Goal: Transaction & Acquisition: Purchase product/service

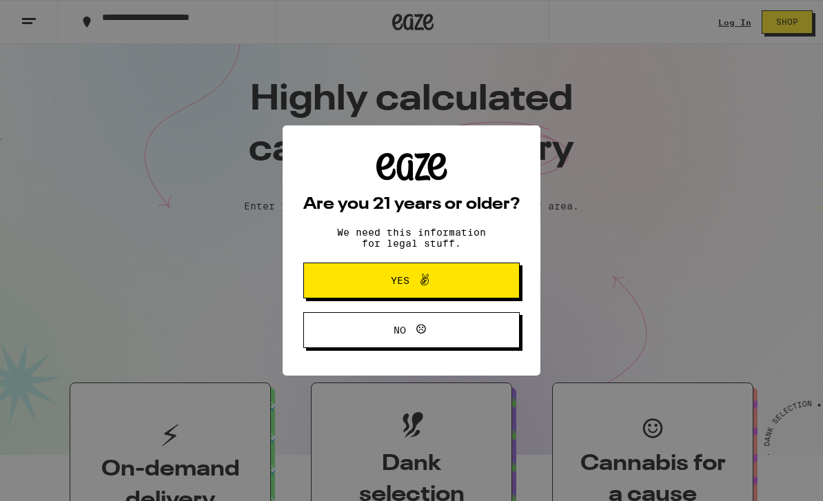
click at [481, 283] on button "Yes" at bounding box center [411, 281] width 216 height 36
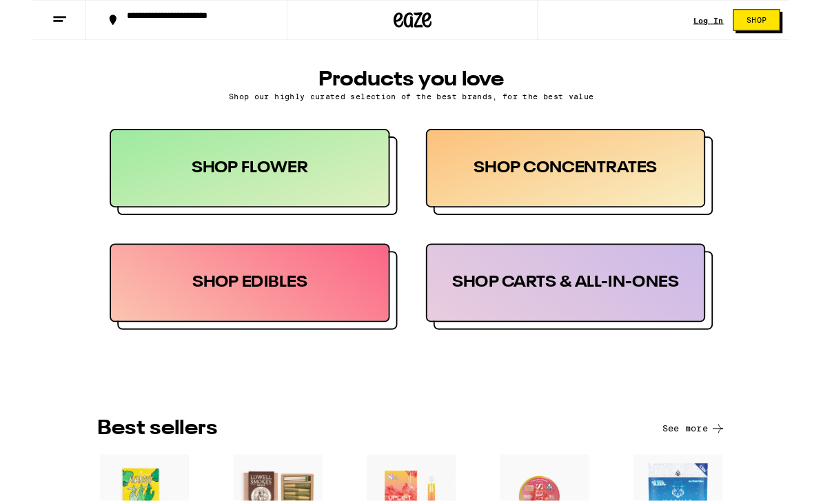
scroll to position [640, 0]
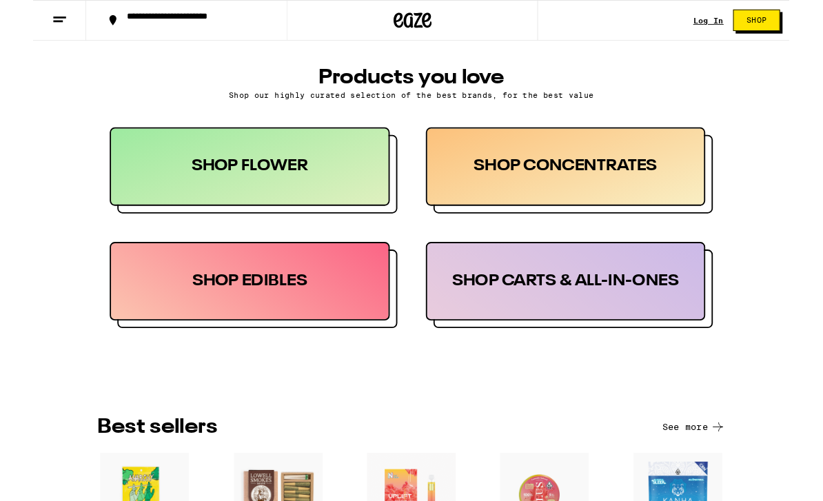
click at [648, 184] on div "SHOP CONCENTRATES" at bounding box center [579, 181] width 305 height 85
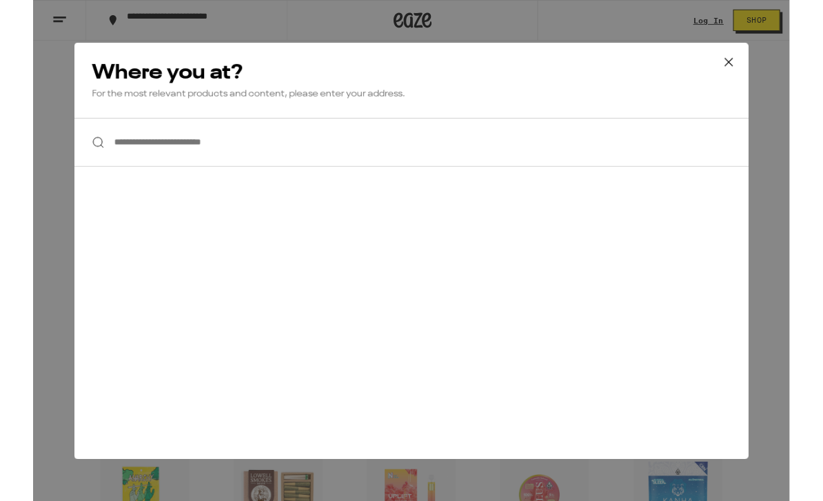
click at [764, 65] on icon at bounding box center [757, 67] width 21 height 21
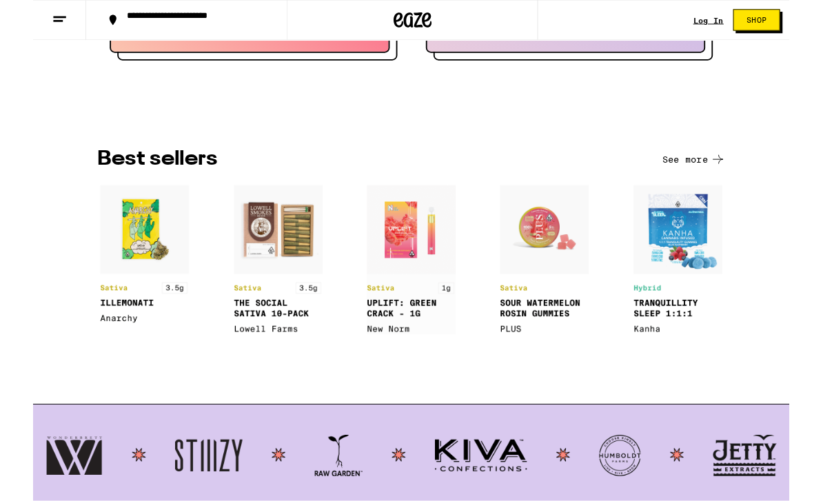
scroll to position [931, 0]
click at [721, 176] on button "See more" at bounding box center [719, 173] width 69 height 17
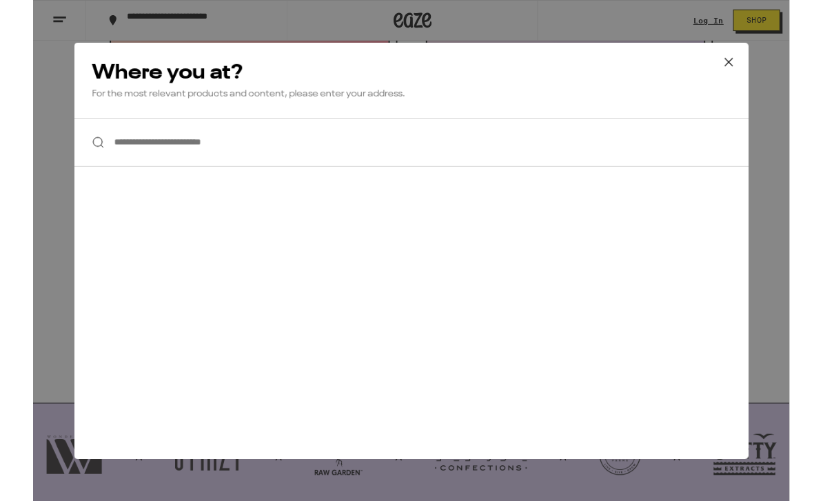
click at [760, 65] on icon at bounding box center [757, 67] width 21 height 21
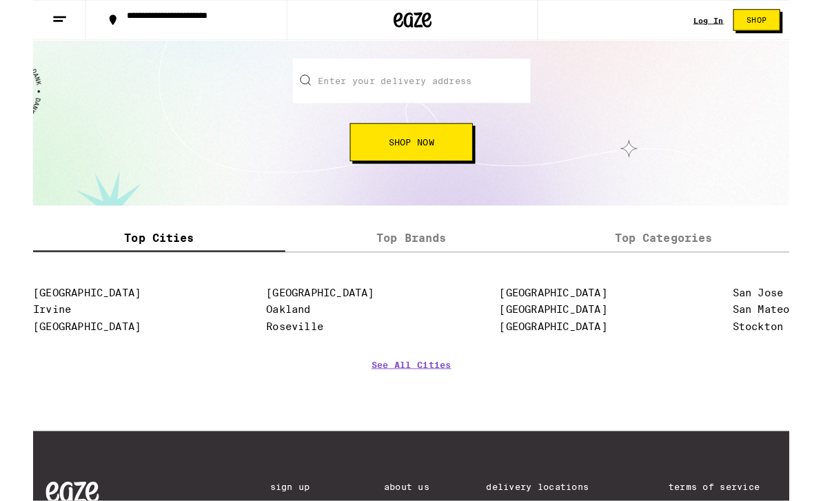
scroll to position [1585, 0]
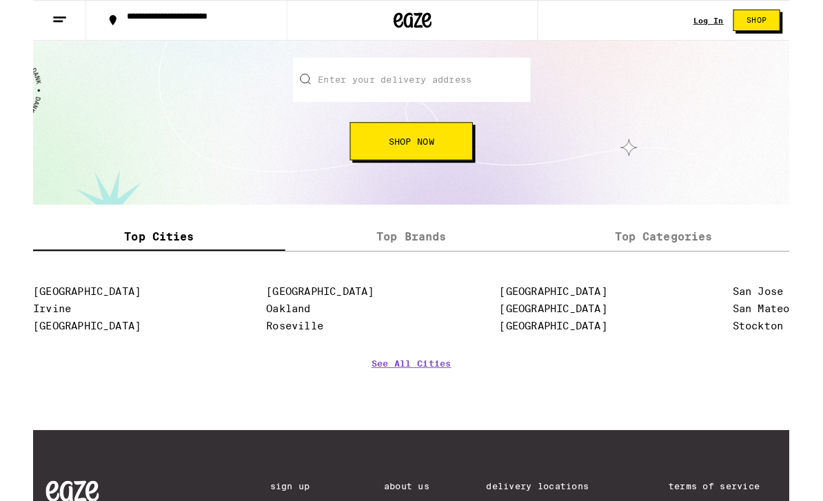
click at [450, 161] on button "Shop Now" at bounding box center [412, 153] width 134 height 41
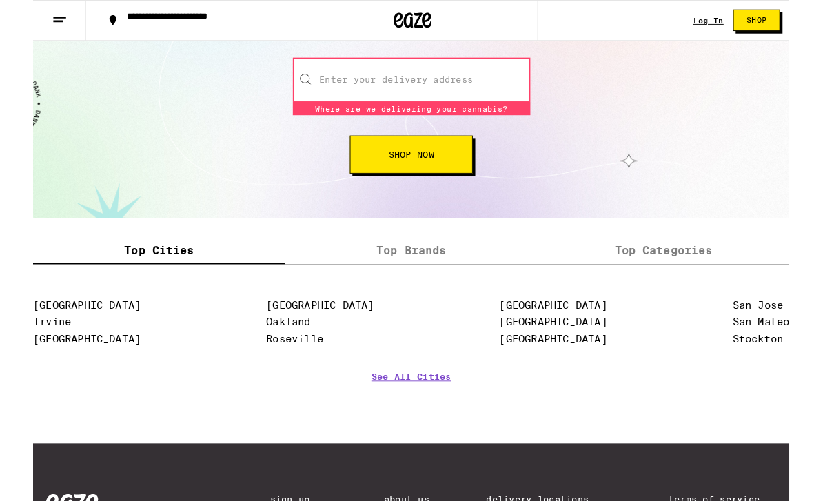
click at [723, 177] on div "Enter your delivery address Where are we delivering your cannabis? Where are we…" at bounding box center [412, 126] width 796 height 126
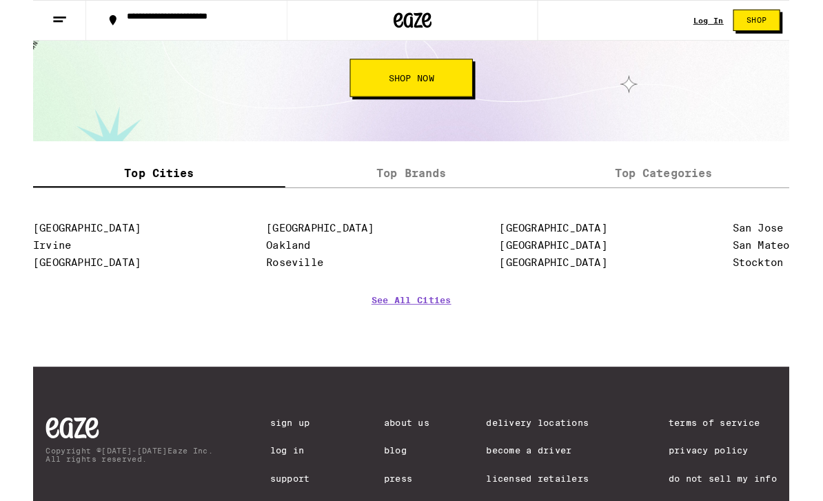
scroll to position [1755, 0]
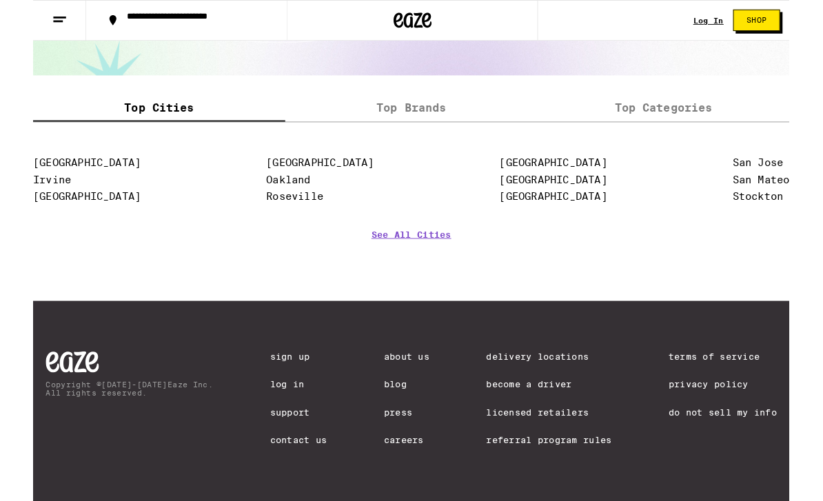
click at [436, 105] on label "Top Brands" at bounding box center [411, 118] width 274 height 30
click at [0, 0] on input "Top Brands" at bounding box center [0, 0] width 0 height 0
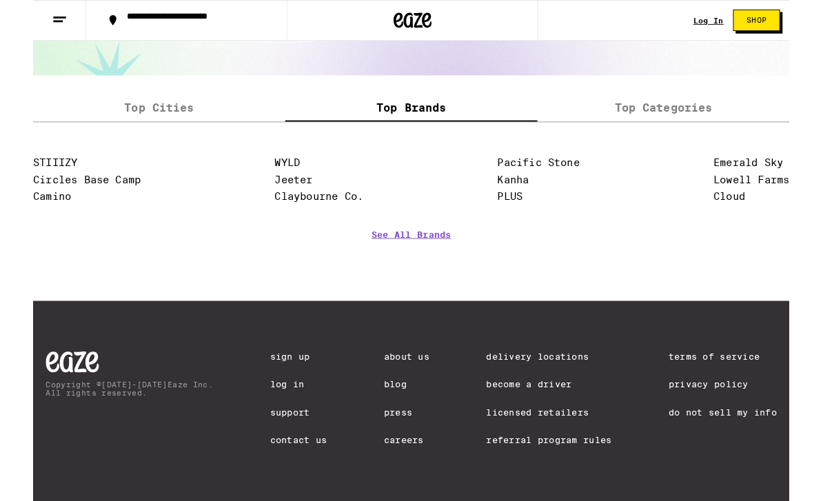
click at [434, 255] on link "See All Brands" at bounding box center [411, 275] width 87 height 51
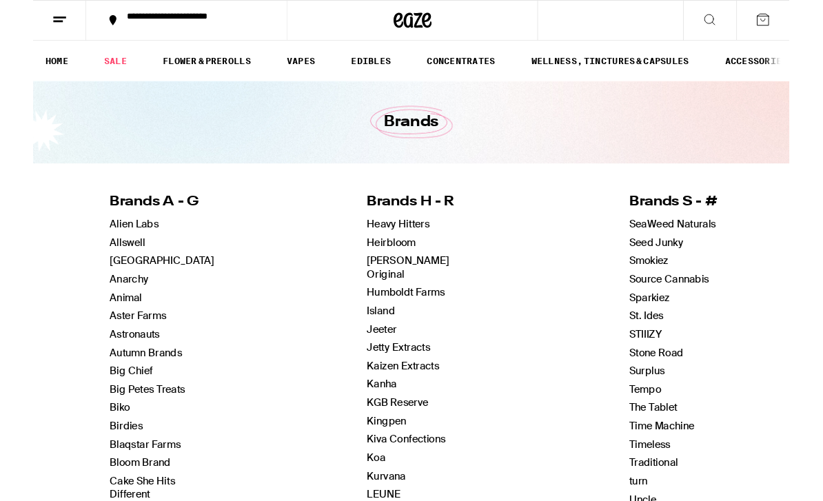
click at [216, 70] on link "FLOWER & PREROLLS" at bounding box center [189, 66] width 110 height 17
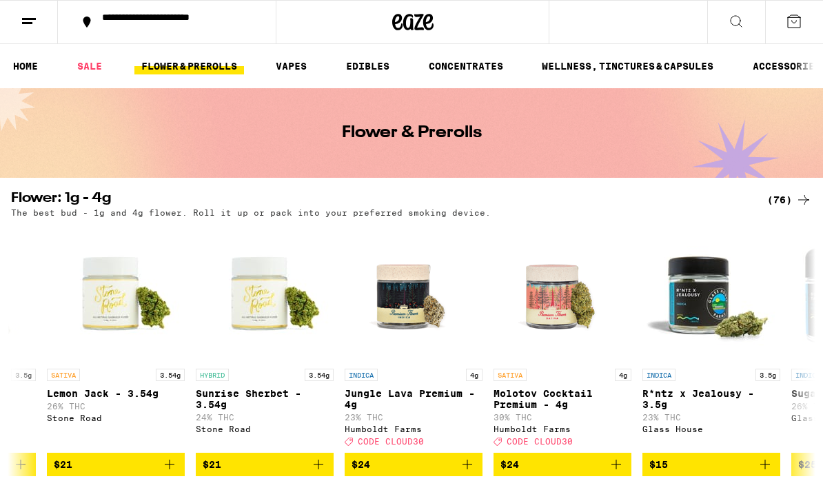
scroll to position [0, 2199]
click at [763, 410] on p "R*ntz x Jealousy - 3.5g" at bounding box center [711, 399] width 138 height 22
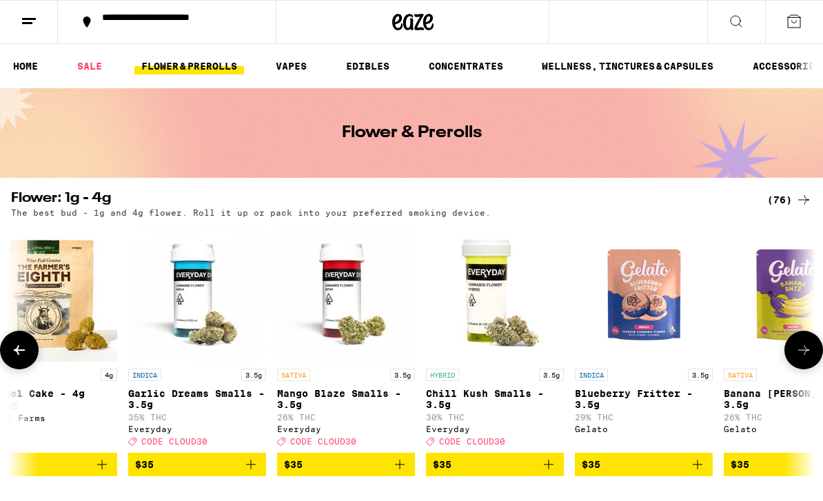
scroll to position [0, 3904]
click at [188, 446] on span "CODE CLOUD30" at bounding box center [174, 441] width 66 height 9
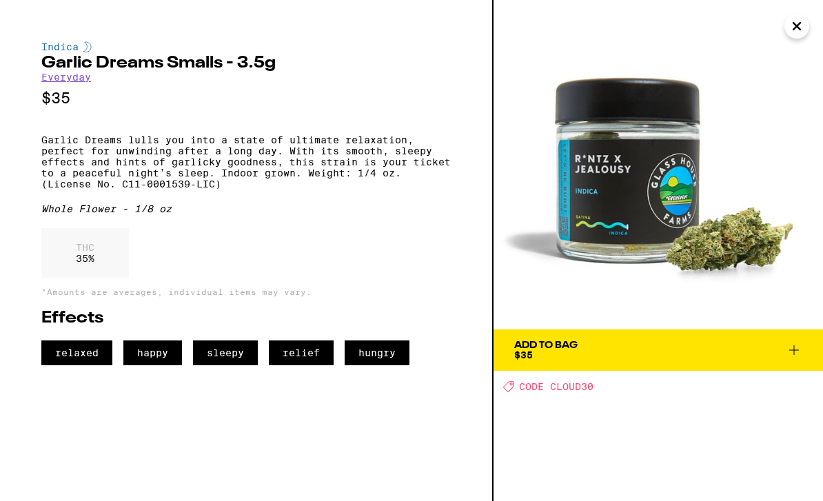
click at [561, 390] on span "CODE CLOUD30" at bounding box center [556, 386] width 74 height 11
click at [565, 391] on span "CODE CLOUD30" at bounding box center [556, 386] width 74 height 11
click at [798, 23] on icon "Close" at bounding box center [797, 26] width 17 height 21
